Goal: Obtain resource: Download file/media

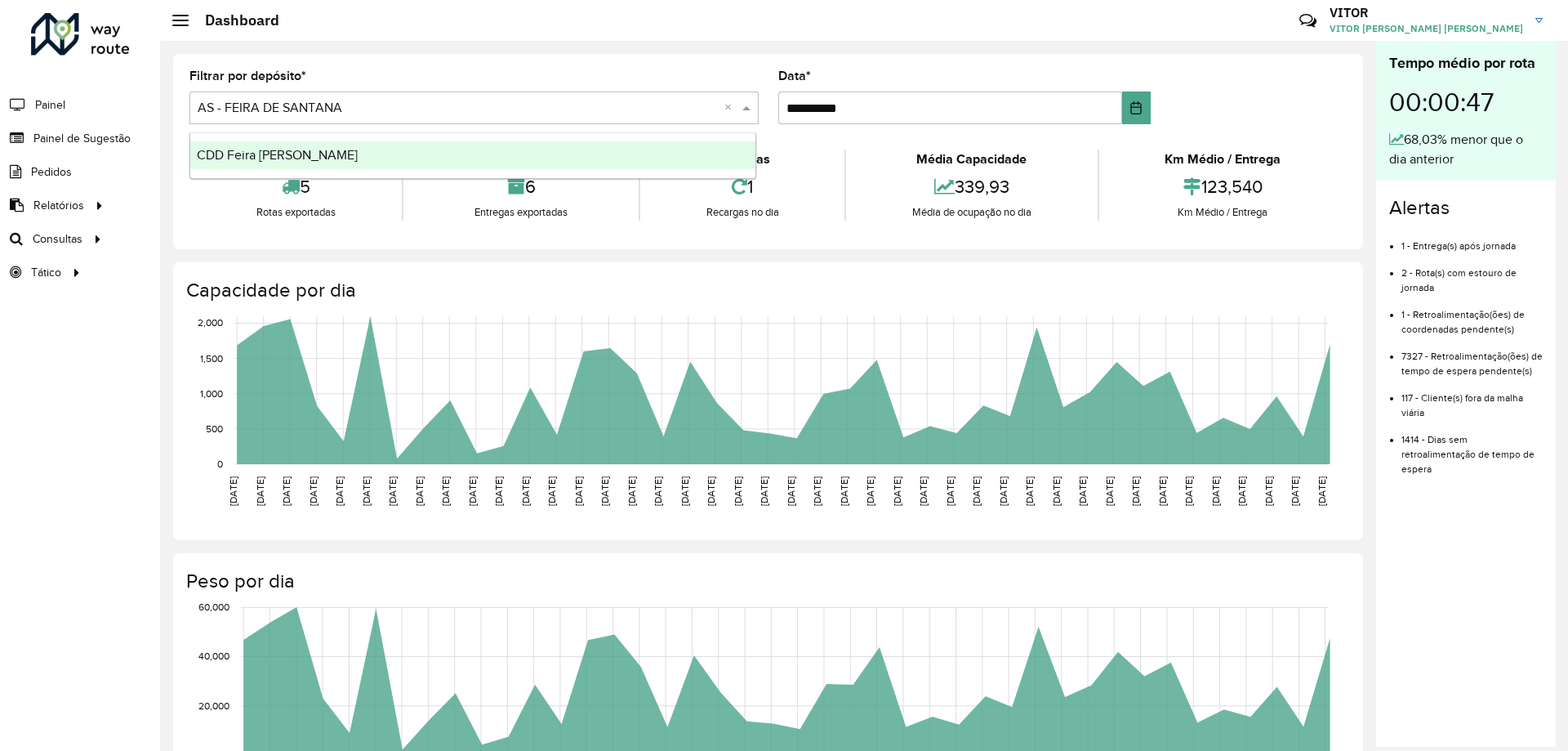
click at [484, 103] on input "text" at bounding box center [457, 108] width 520 height 19
click at [218, 245] on span "Roteirização" at bounding box center [219, 239] width 66 height 18
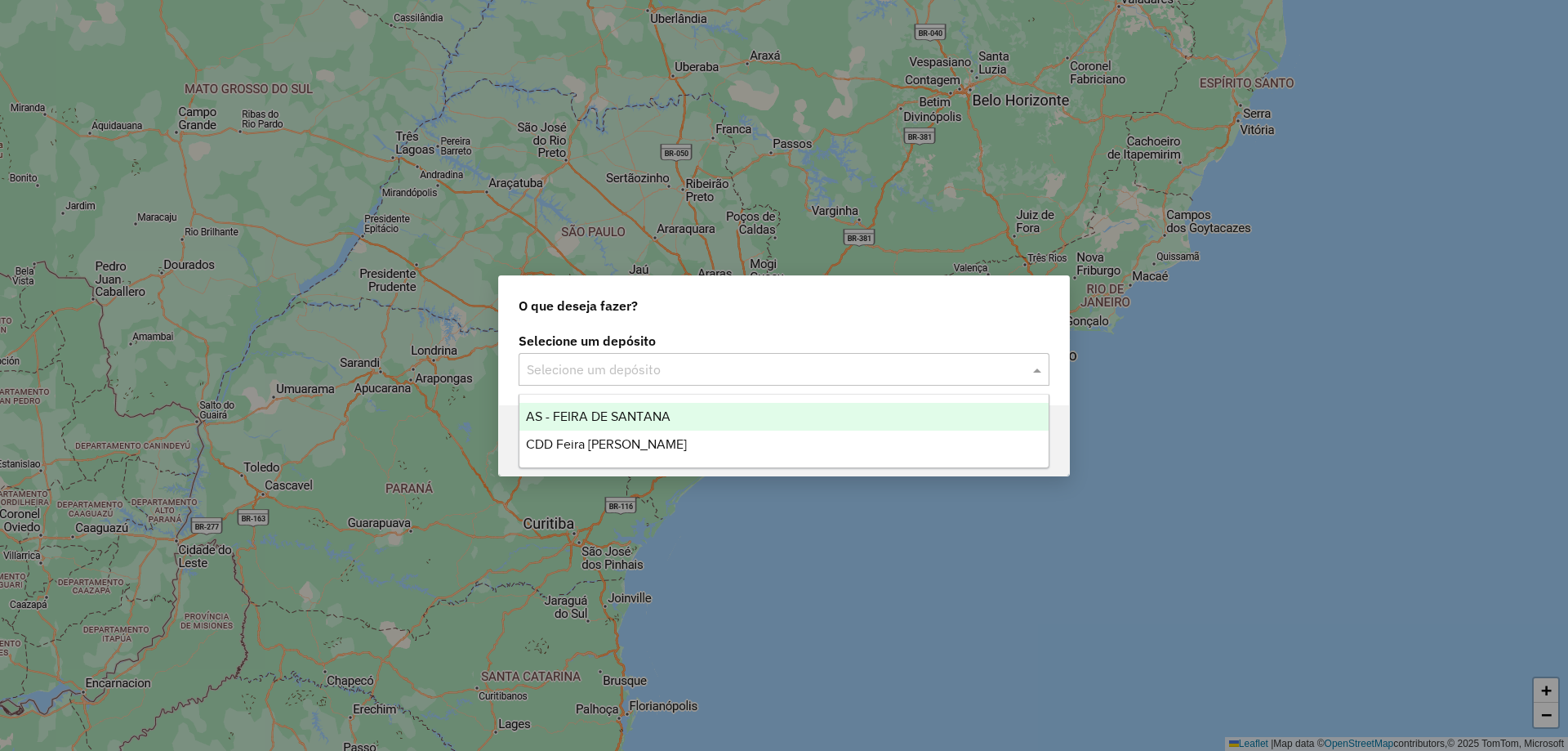
click at [780, 369] on input "text" at bounding box center [767, 369] width 481 height 19
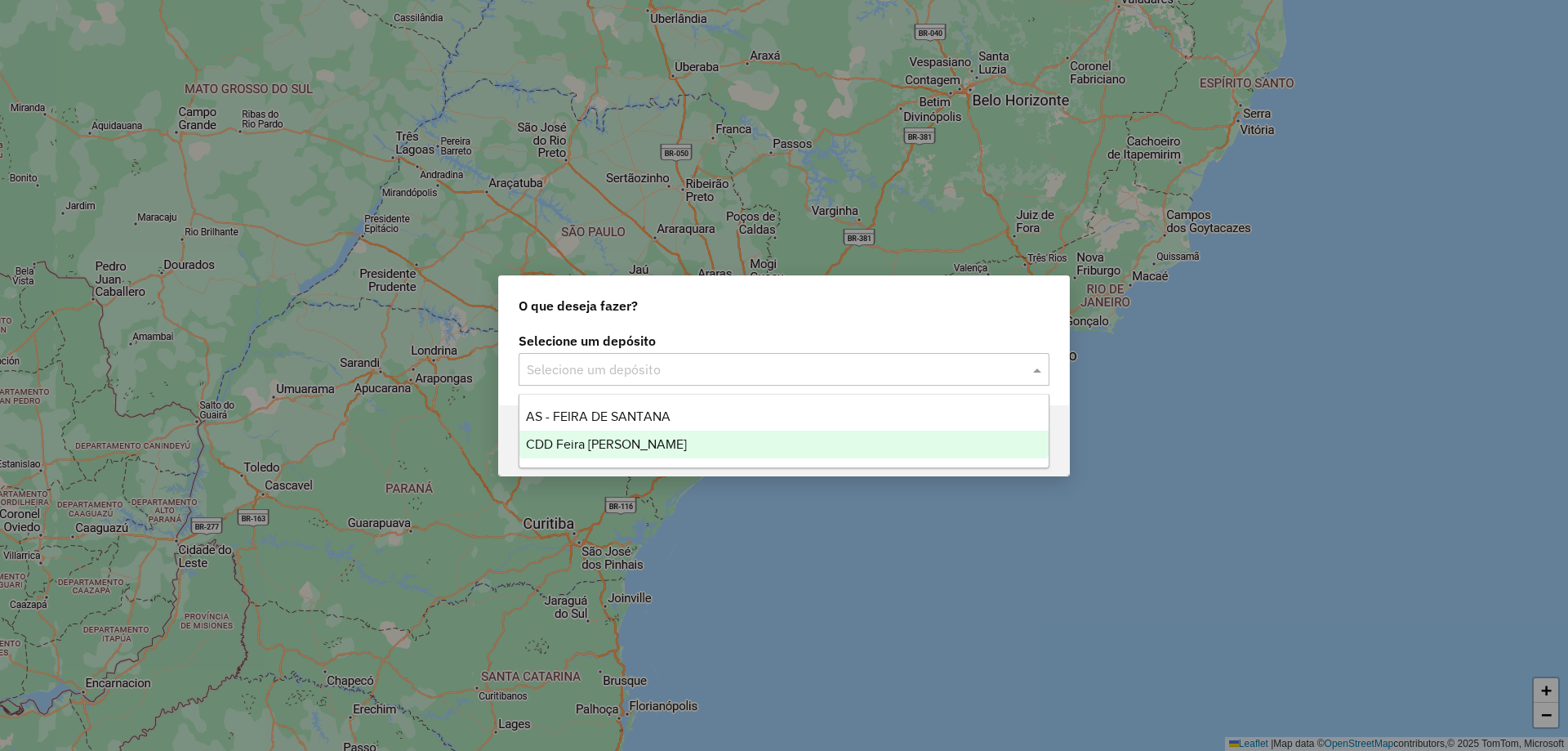
click at [648, 446] on span "CDD Feira [PERSON_NAME]" at bounding box center [606, 444] width 160 height 14
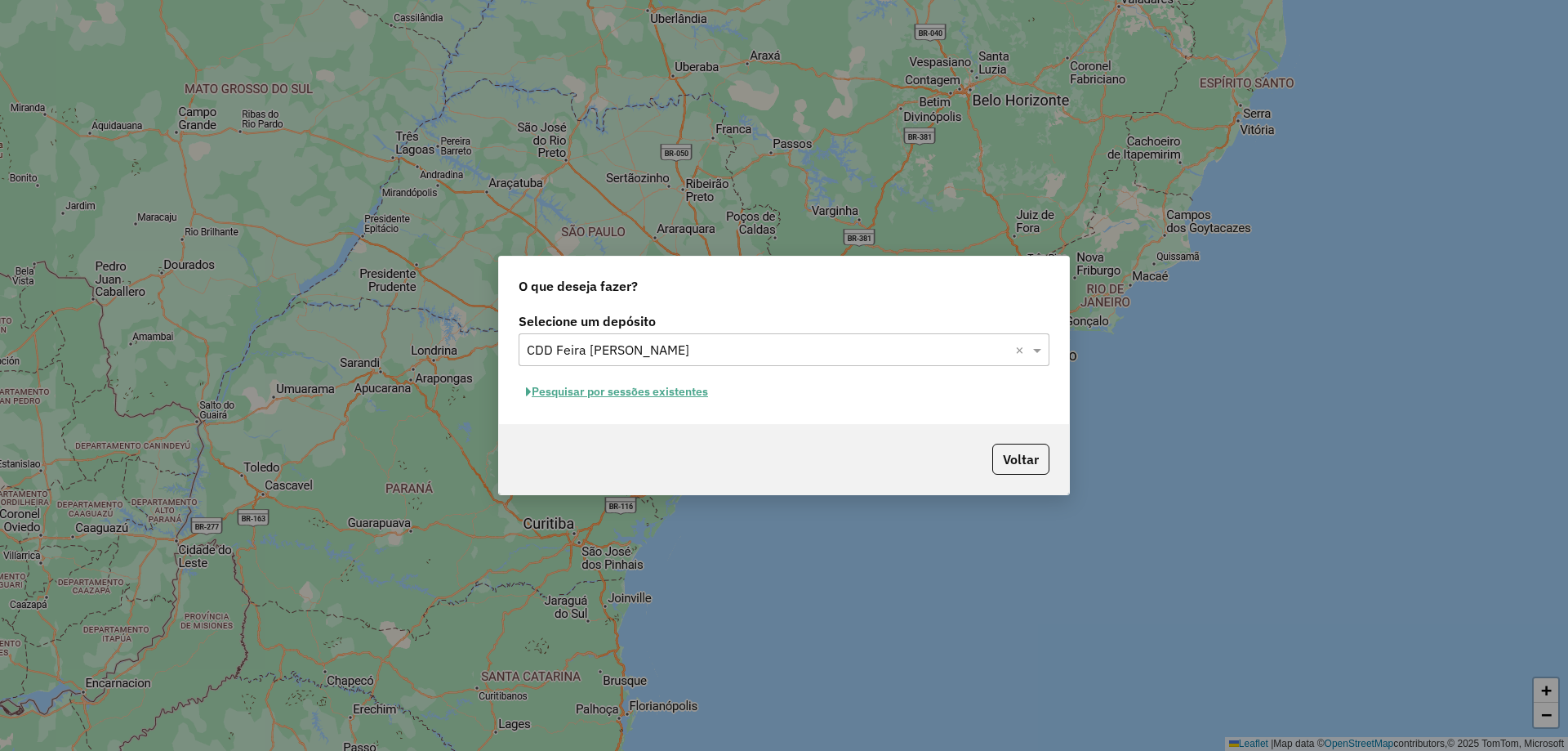
click at [626, 395] on button "Pesquisar por sessões existentes" at bounding box center [616, 391] width 196 height 25
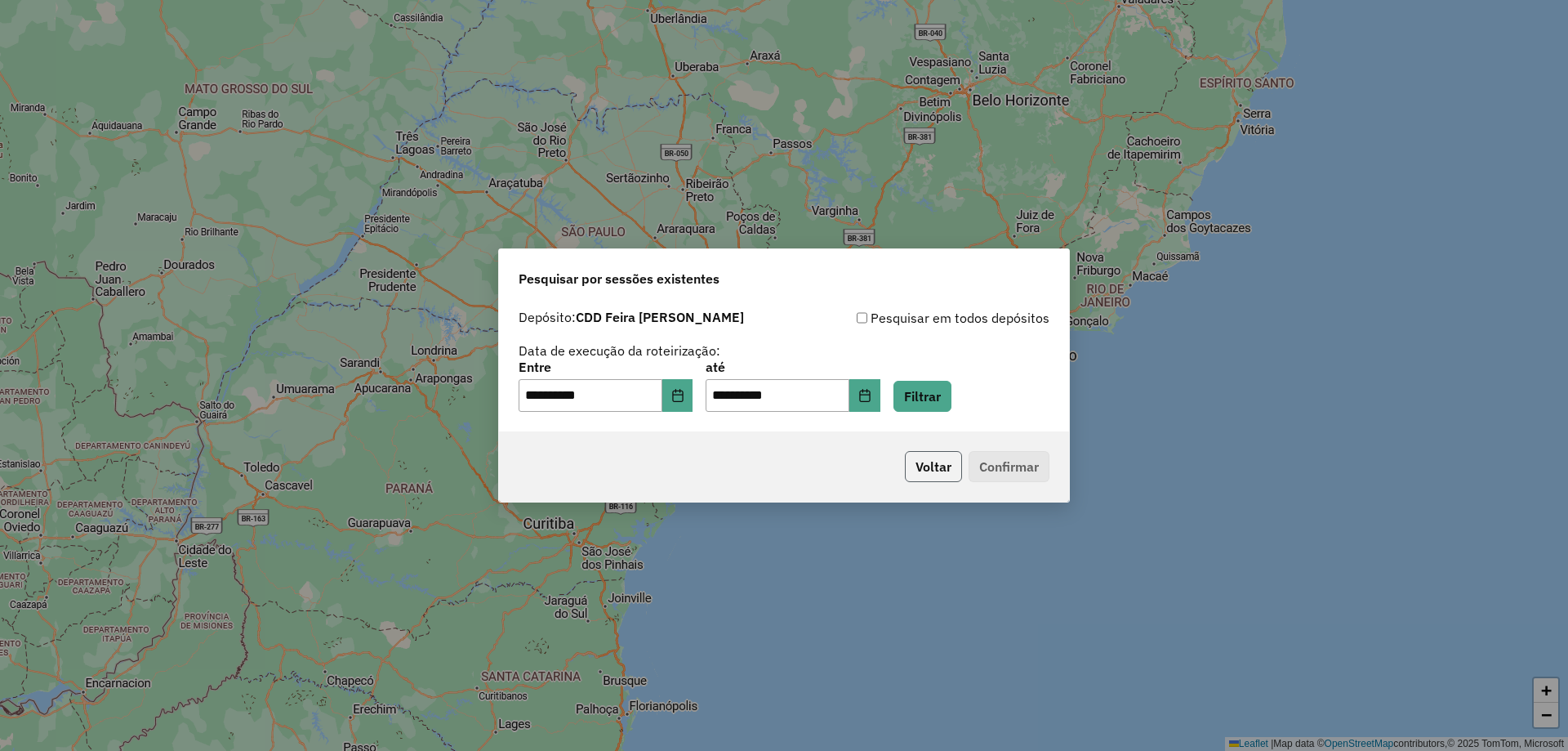
click at [944, 469] on button "Voltar" at bounding box center [933, 467] width 57 height 31
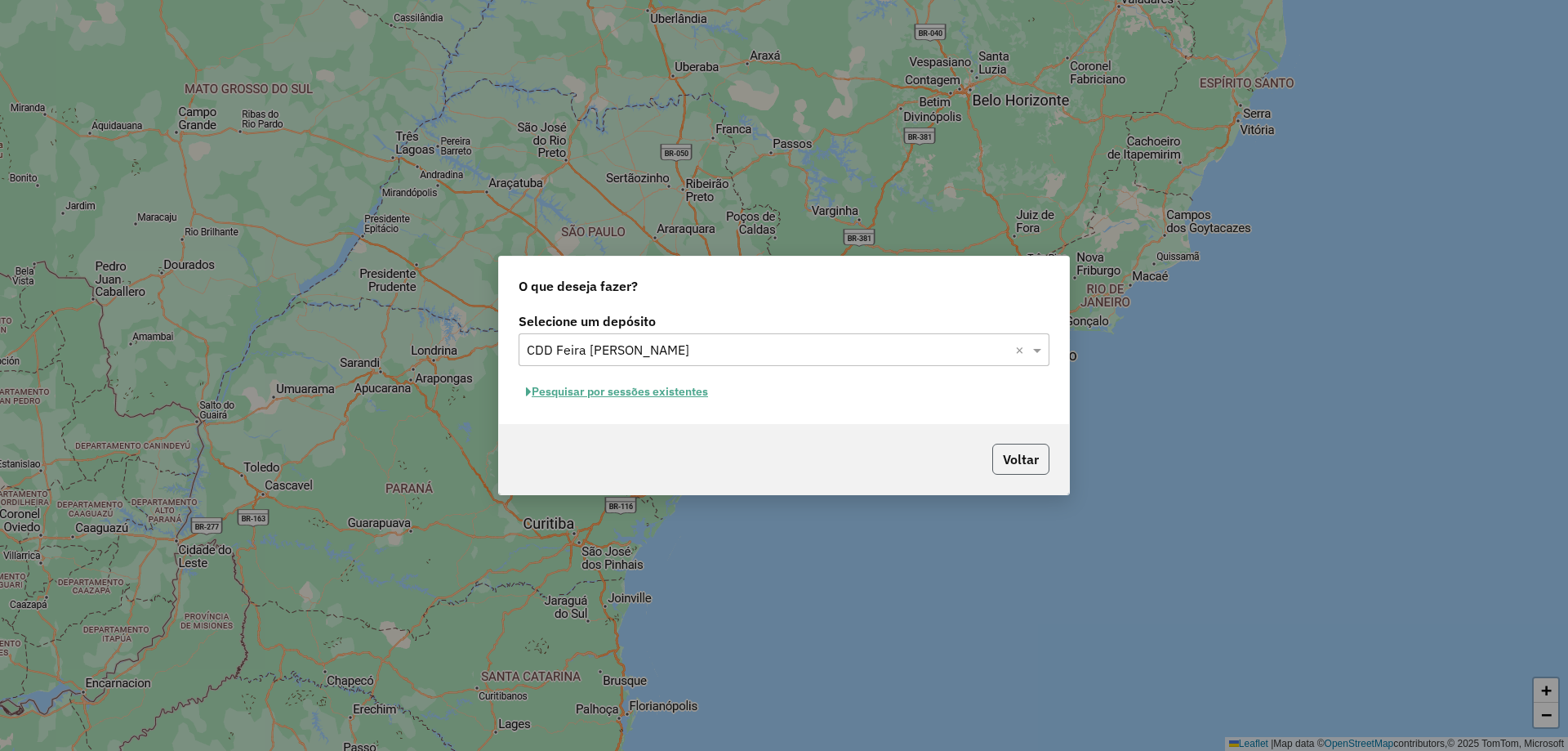
click at [1030, 468] on button "Voltar" at bounding box center [1021, 459] width 57 height 31
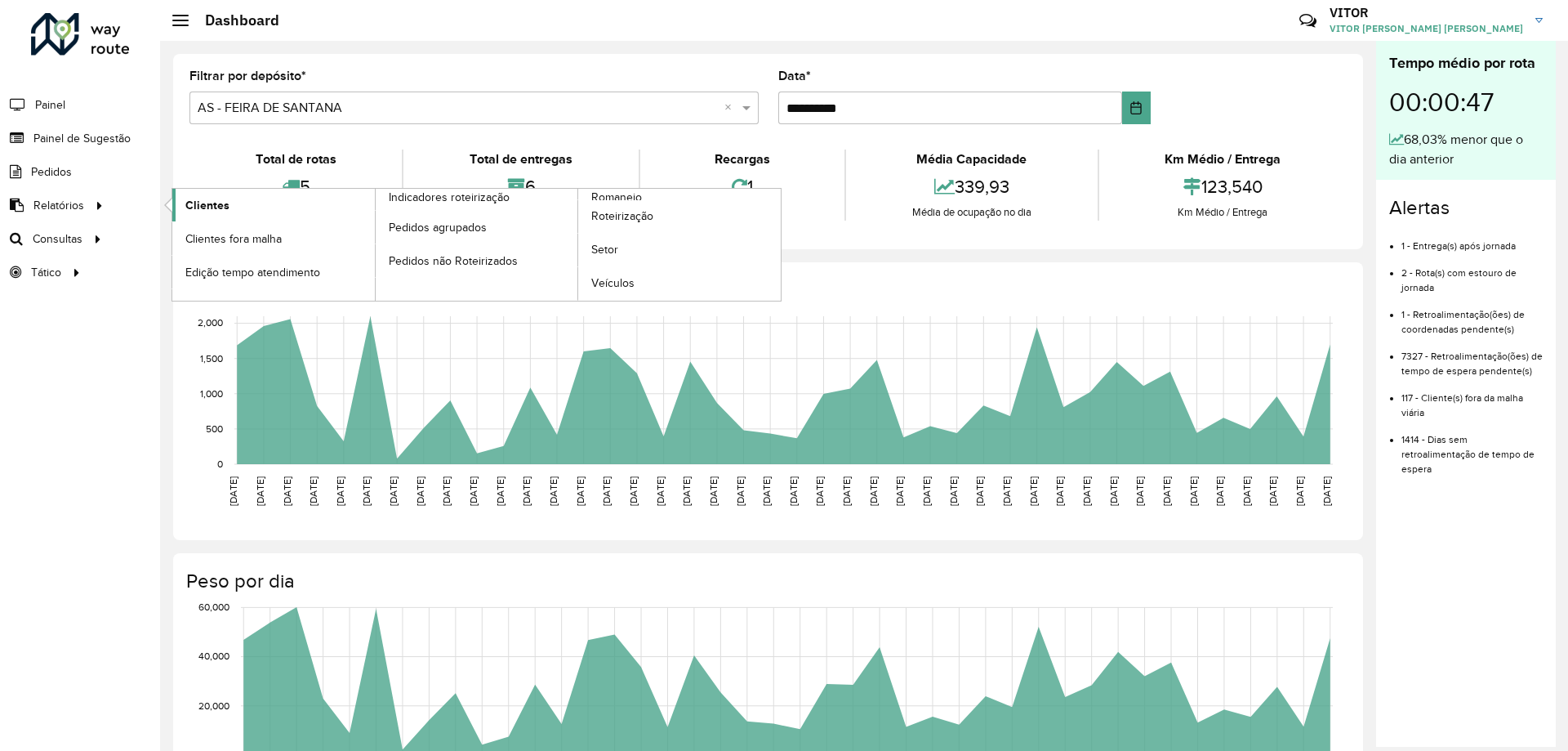
click at [217, 209] on span "Clientes" at bounding box center [208, 205] width 44 height 18
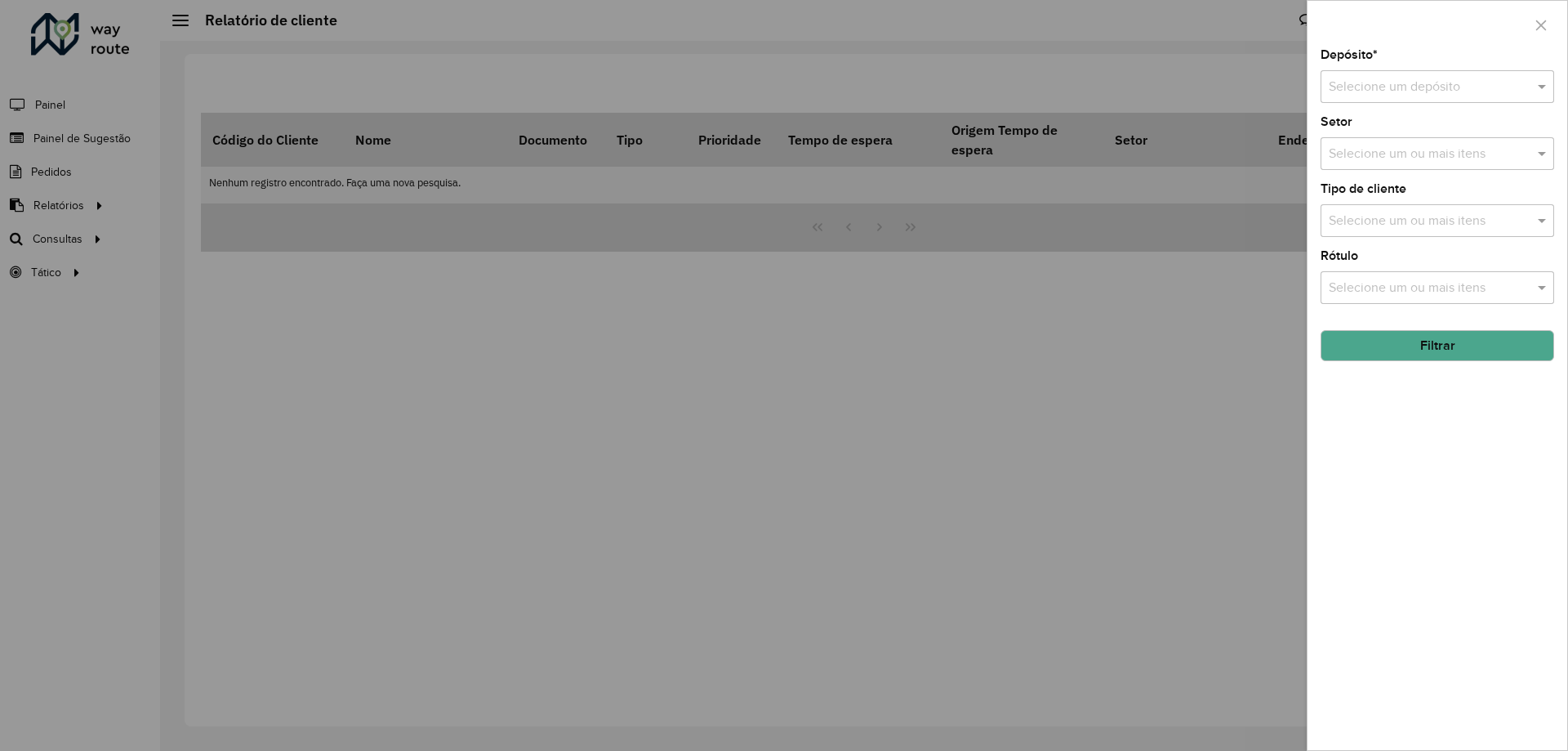
click at [1399, 88] on input "text" at bounding box center [1421, 87] width 184 height 19
click at [1390, 154] on span "CDD Feira [PERSON_NAME]" at bounding box center [1408, 161] width 160 height 14
click at [1396, 159] on input "text" at bounding box center [1429, 154] width 209 height 19
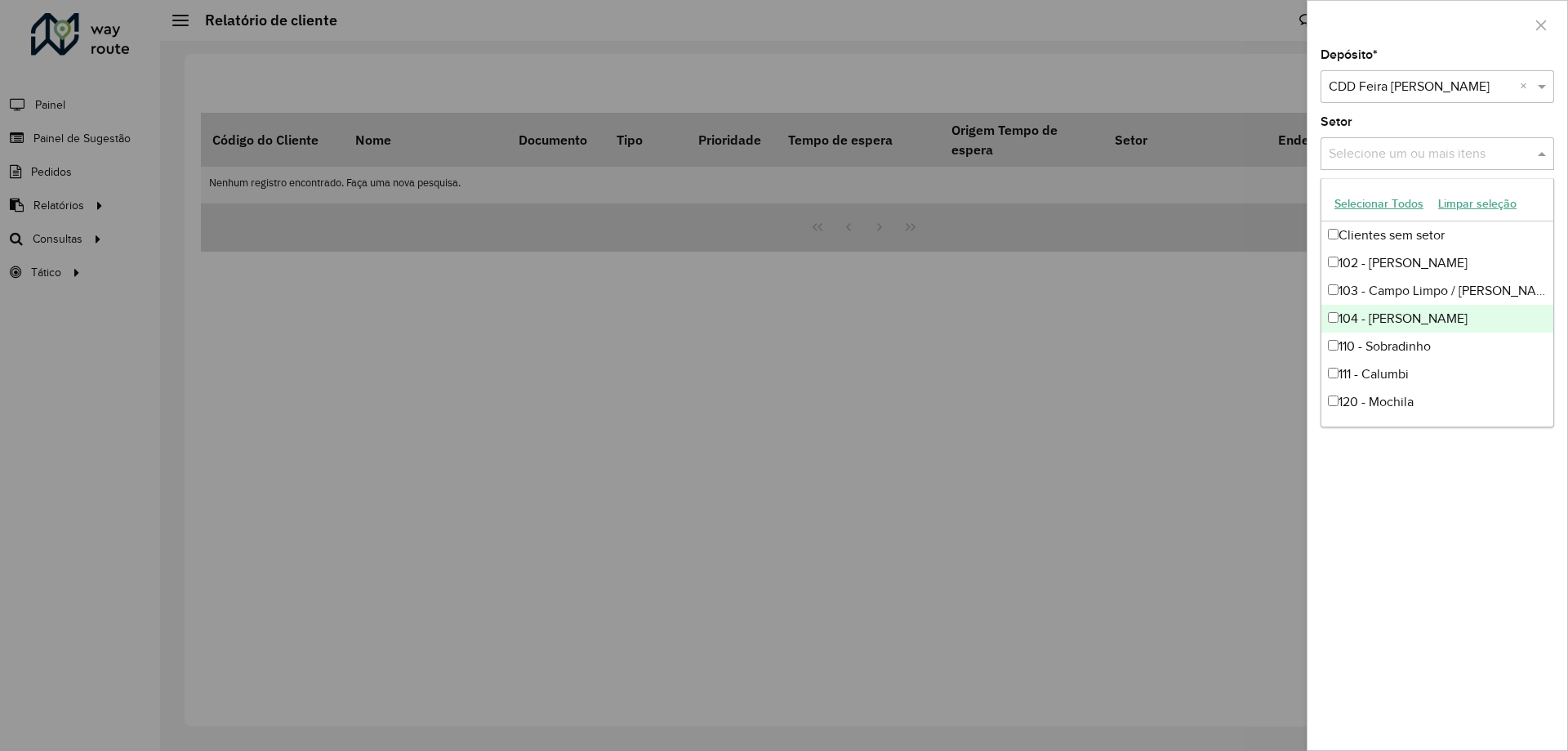
click at [1401, 531] on div "Depósito * Selecione um depósito × CDD Feira [PERSON_NAME] × Setor Selecione um…" at bounding box center [1438, 399] width 260 height 701
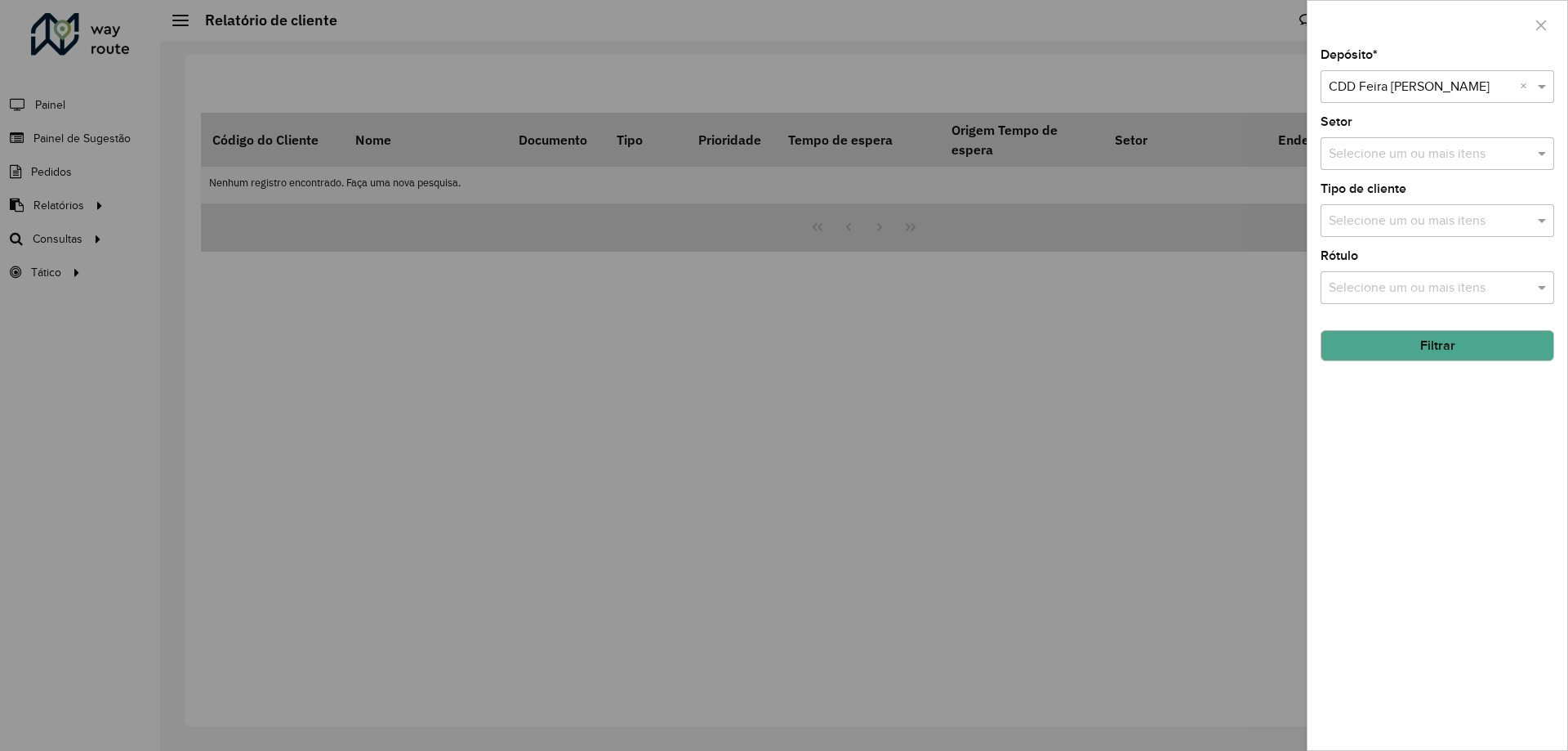
click at [1400, 338] on button "Filtrar" at bounding box center [1437, 346] width 233 height 31
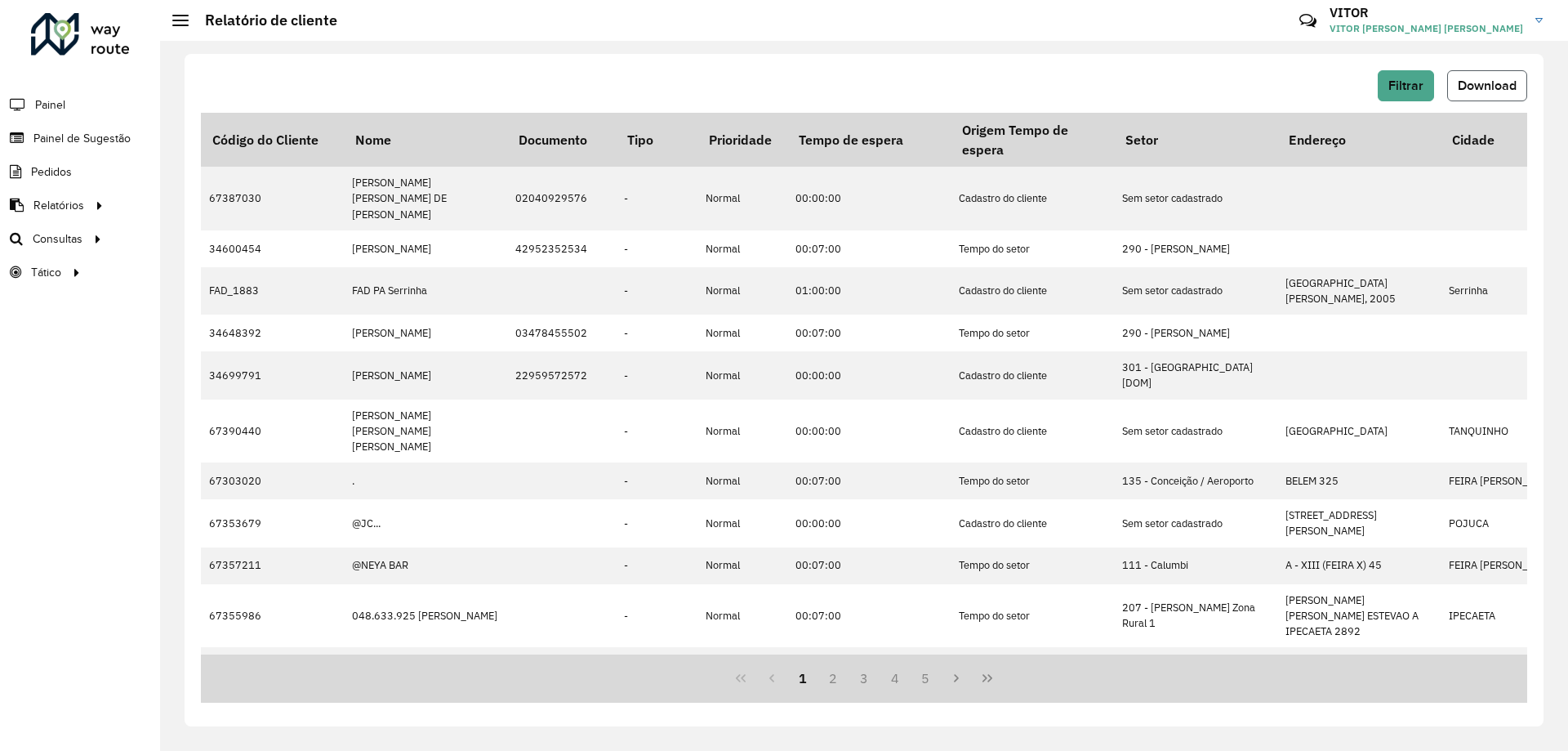
click at [1507, 82] on span "Download" at bounding box center [1488, 85] width 59 height 14
